Goal: Check status: Check status

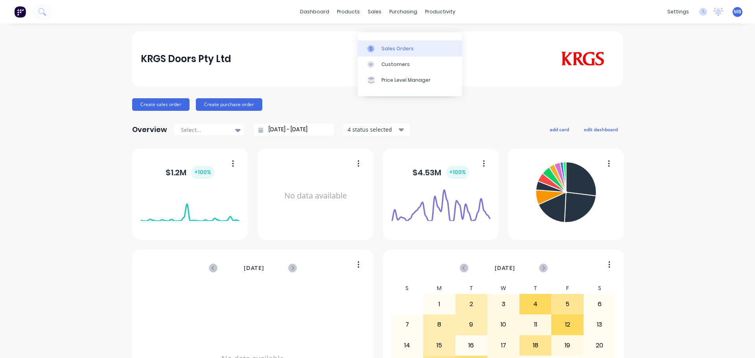
click at [387, 49] on div "Sales Orders" at bounding box center [397, 48] width 32 height 7
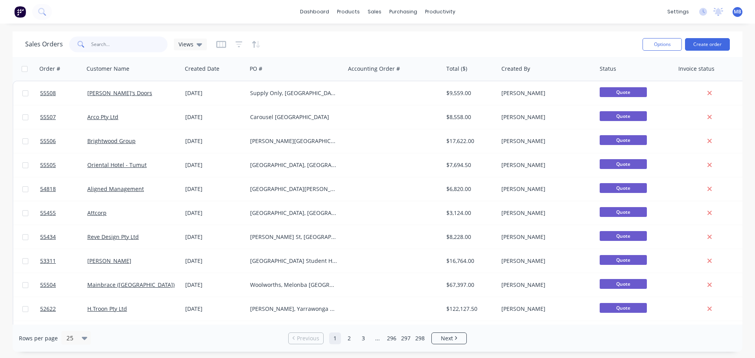
click at [105, 45] on input "text" at bounding box center [129, 45] width 77 height 16
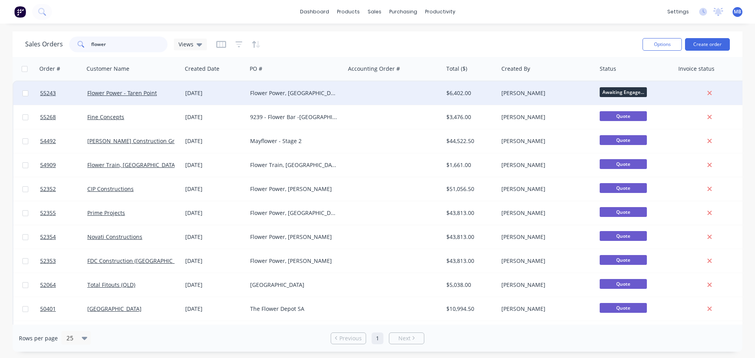
type input "flower"
click at [478, 96] on div "$6,402.00" at bounding box center [469, 93] width 46 height 8
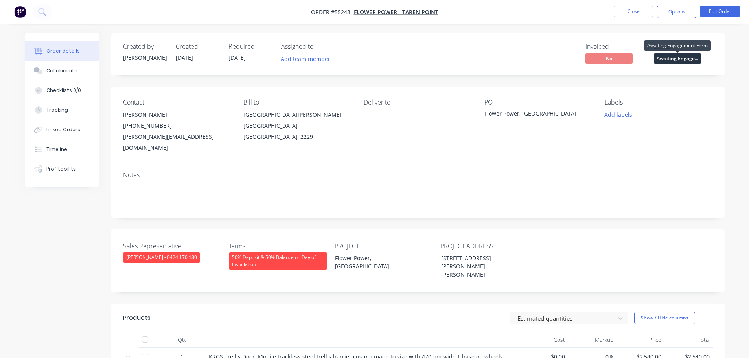
click at [670, 58] on span "Awaiting Engage..." at bounding box center [677, 58] width 47 height 10
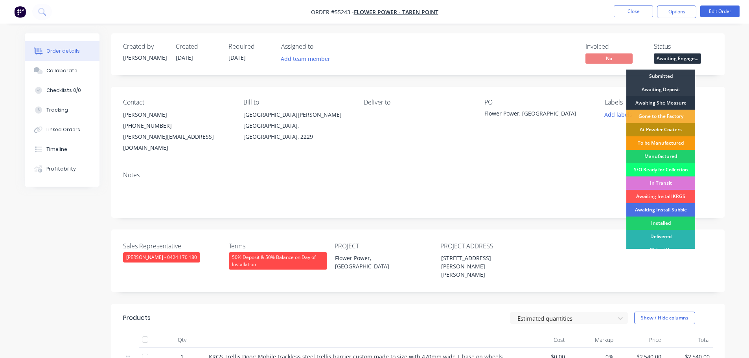
click at [648, 102] on div "Awaiting Site Measure" at bounding box center [660, 102] width 69 height 13
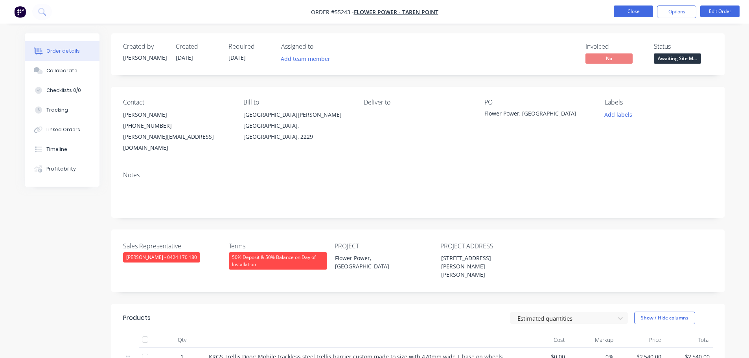
click at [632, 13] on button "Close" at bounding box center [633, 12] width 39 height 12
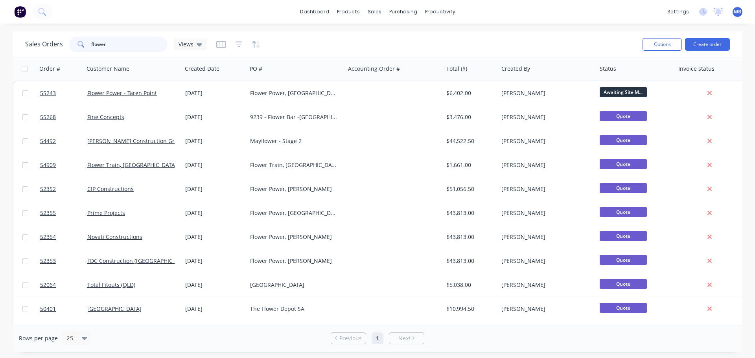
drag, startPoint x: 118, startPoint y: 44, endPoint x: 0, endPoint y: 38, distance: 118.5
click at [0, 38] on div "Sales Orders flower Views Options Create order Order # Customer Name Created Da…" at bounding box center [377, 191] width 755 height 321
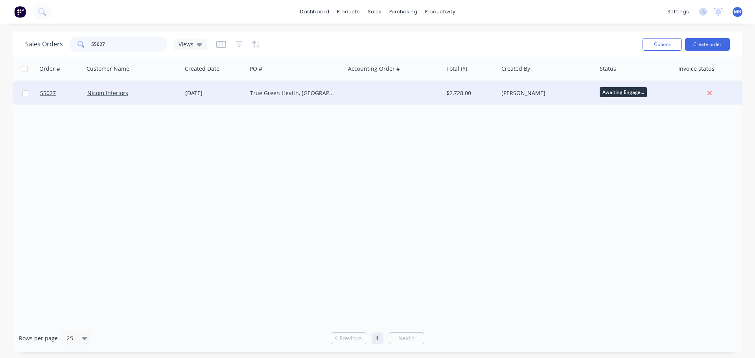
type input "55027"
click at [534, 96] on div "[PERSON_NAME]" at bounding box center [544, 93] width 87 height 8
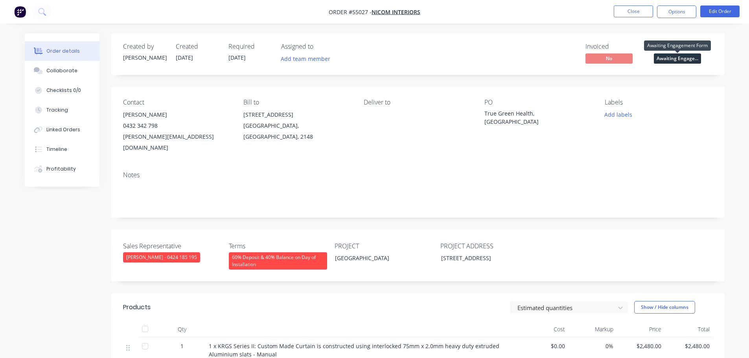
click at [662, 58] on span "Awaiting Engage..." at bounding box center [677, 58] width 47 height 10
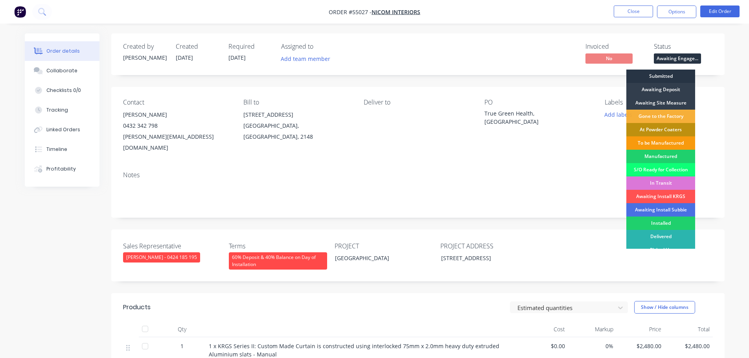
click at [652, 74] on div "Submitted" at bounding box center [660, 76] width 69 height 13
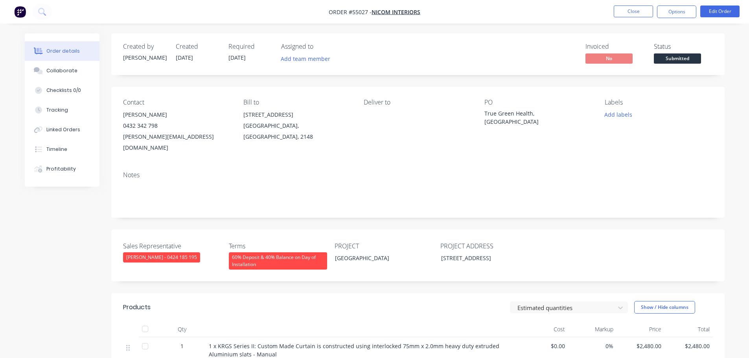
click at [632, 2] on nav "Order #55027 - Nicom Interiors Close Options Edit Order" at bounding box center [374, 12] width 749 height 24
click at [625, 15] on button "Close" at bounding box center [633, 12] width 39 height 12
